Goal: Information Seeking & Learning: Compare options

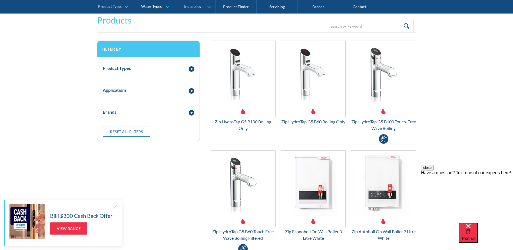
scroll to position [108, 0]
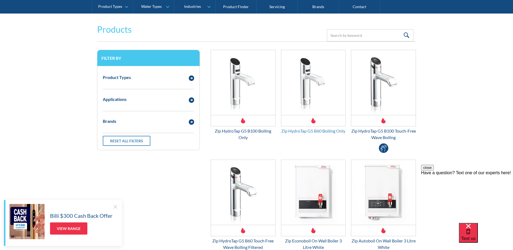
click at [295, 132] on div "Zip HydroTap G5 B60 Boiling Only" at bounding box center [313, 131] width 65 height 6
click at [228, 132] on div "Zip HydroTap G5 B100 Boiling Only" at bounding box center [243, 134] width 65 height 13
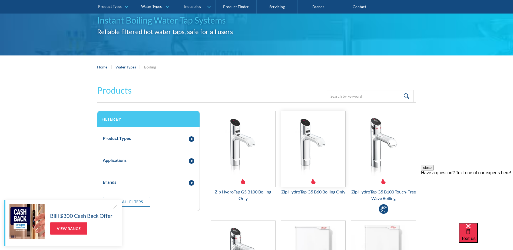
scroll to position [0, 0]
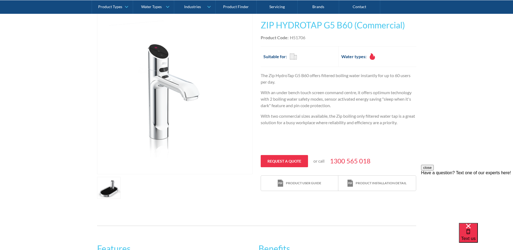
scroll to position [81, 0]
